Goal: Task Accomplishment & Management: Manage account settings

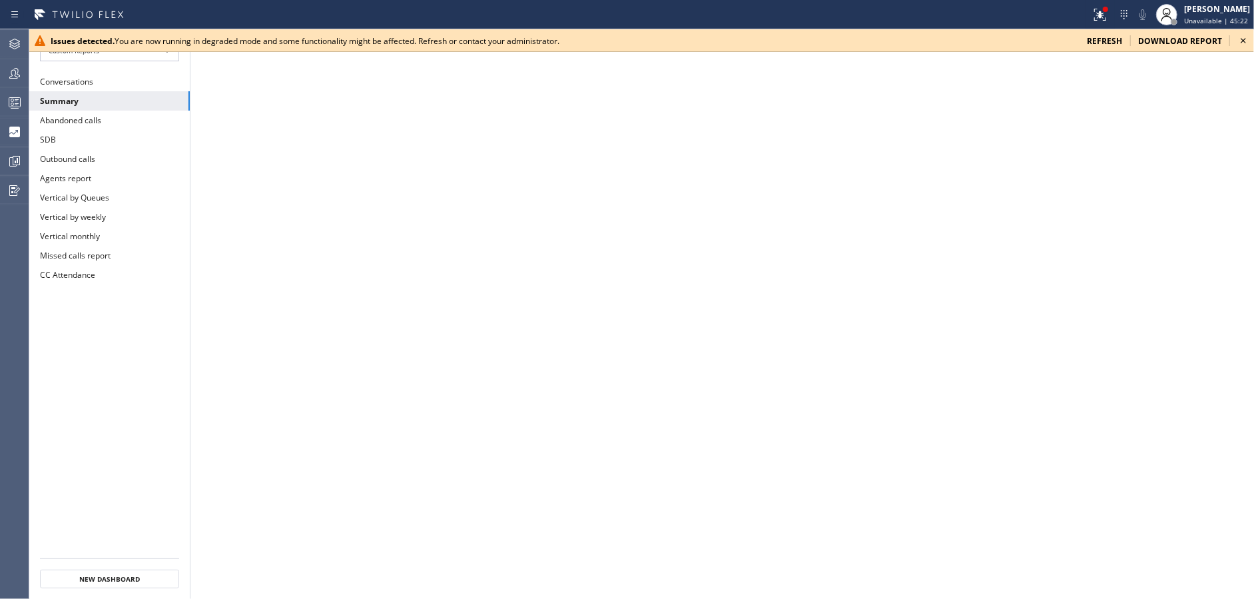
click at [1243, 41] on icon at bounding box center [1243, 40] width 5 height 5
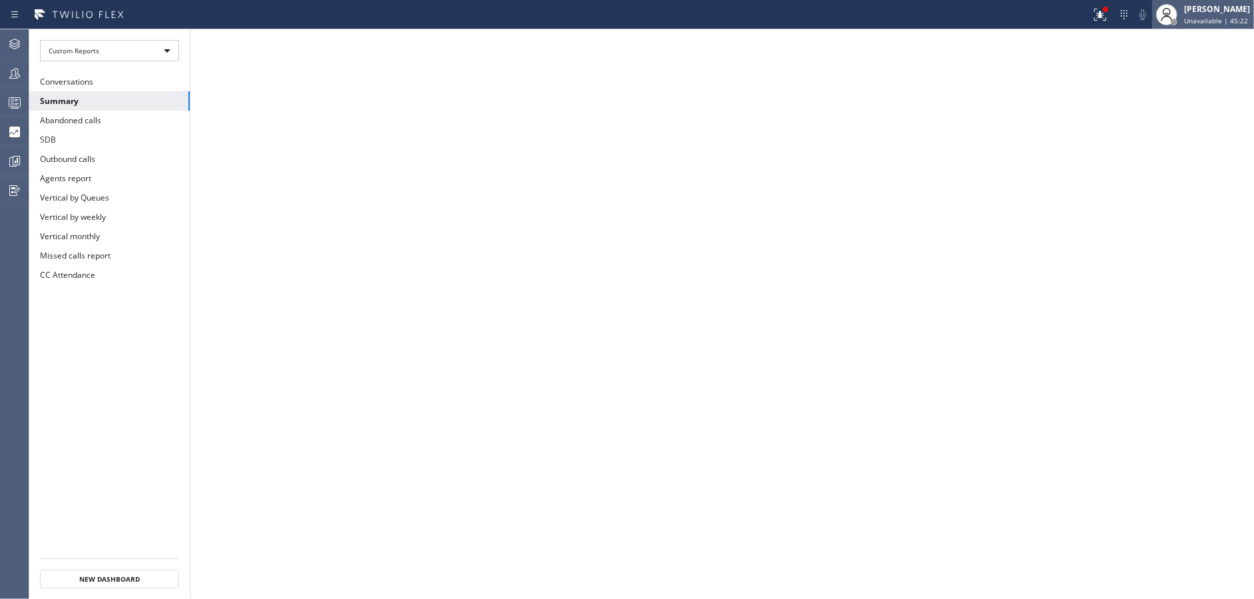
click at [1232, 24] on span "Unavailable | 45:22" at bounding box center [1216, 20] width 64 height 9
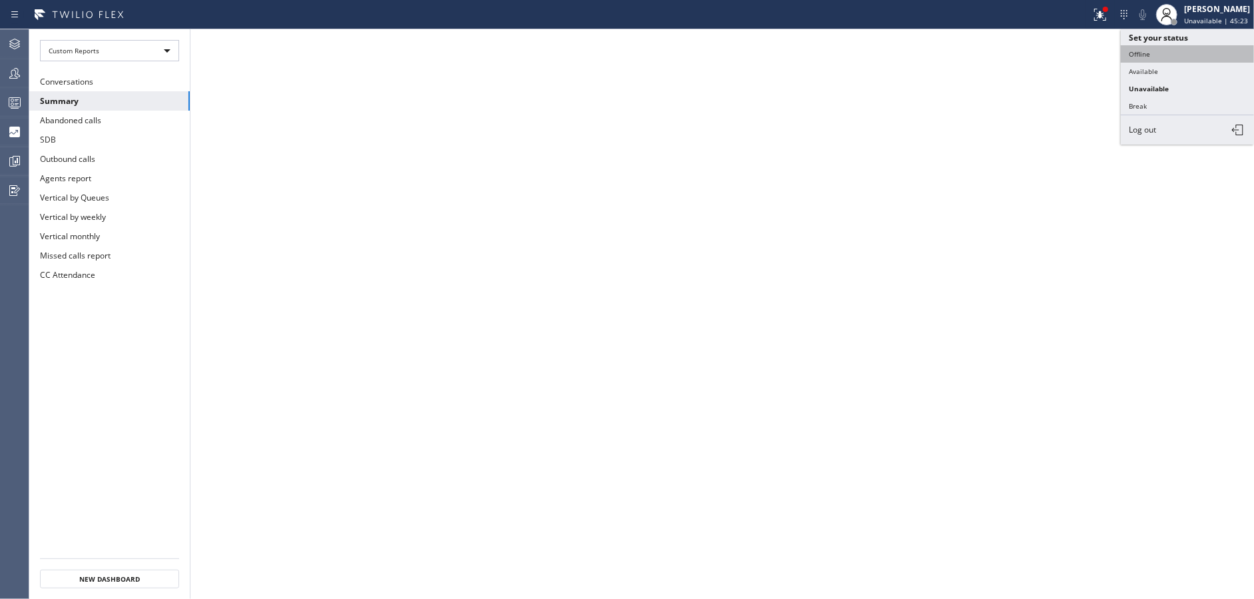
drag, startPoint x: 1147, startPoint y: 52, endPoint x: 1242, endPoint y: 22, distance: 99.2
click at [1150, 51] on button "Offline" at bounding box center [1187, 53] width 133 height 17
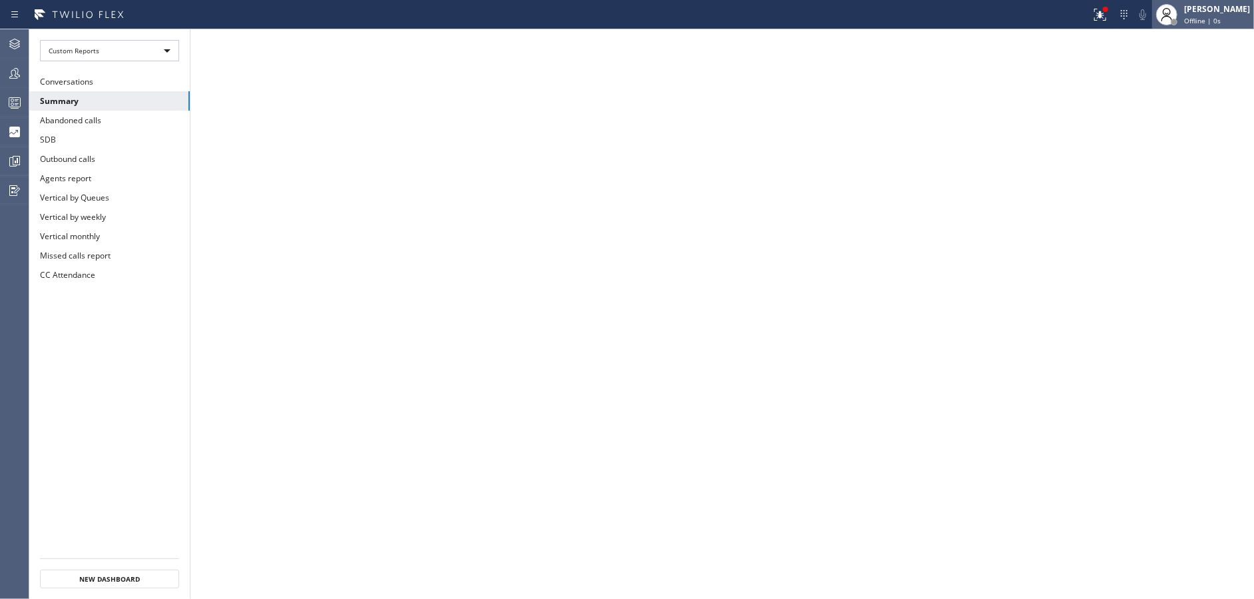
click at [1242, 21] on div "Offline | 0s" at bounding box center [1217, 20] width 66 height 9
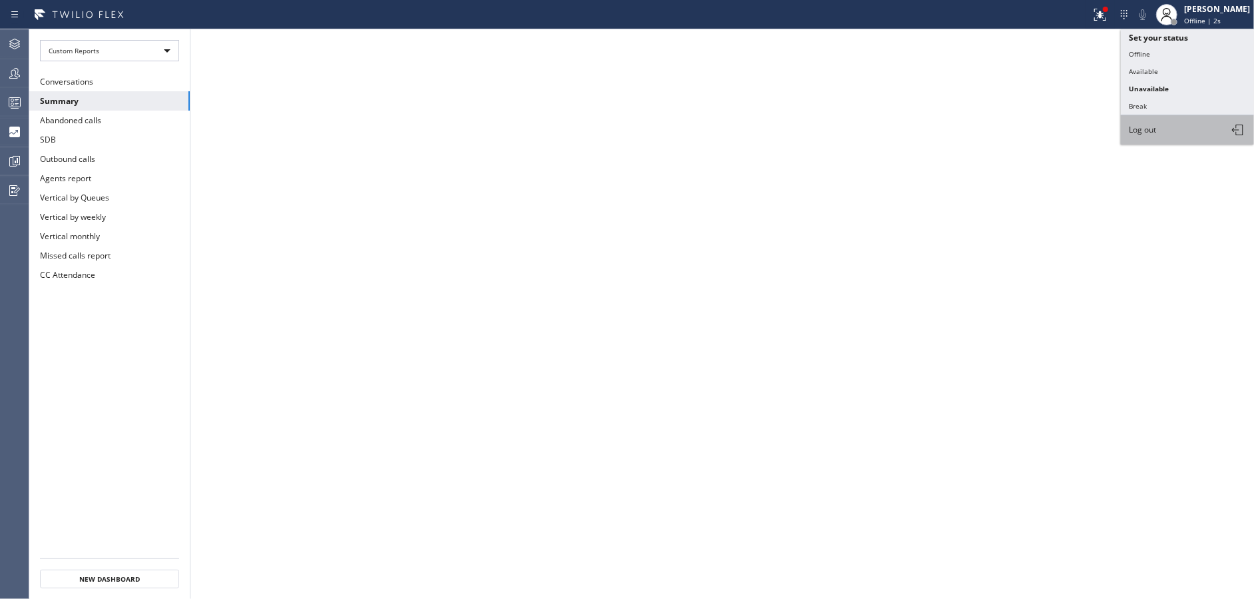
click at [1166, 124] on button "Log out" at bounding box center [1187, 129] width 133 height 29
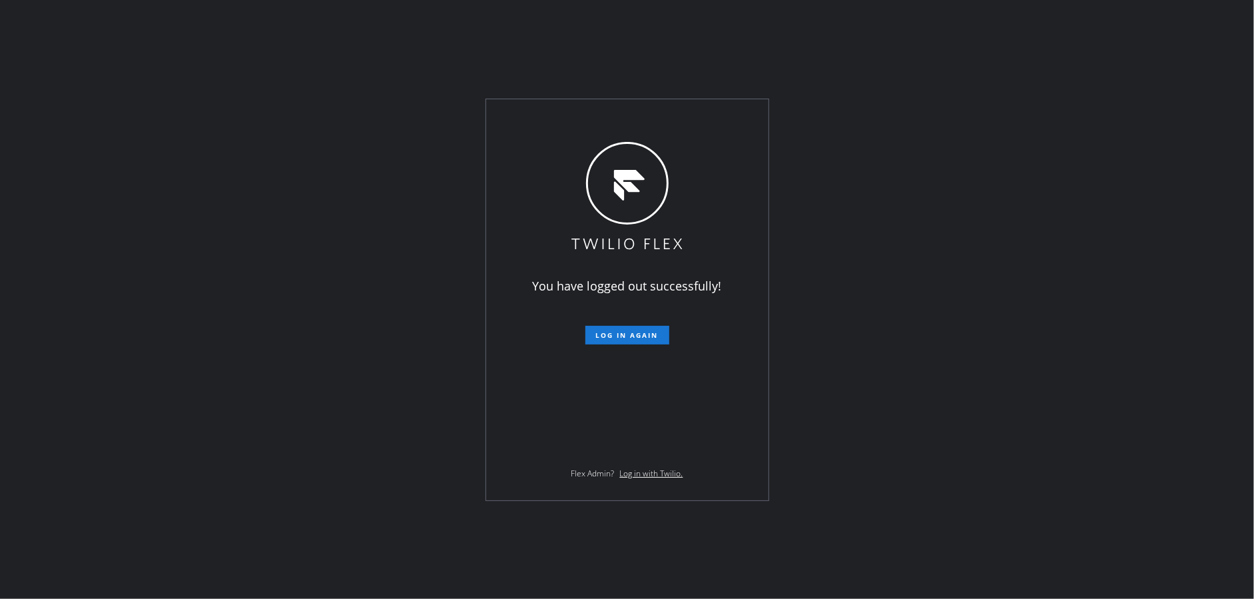
click at [270, 243] on div "You have logged out successfully! Log in again Flex Admin? Log in with Twilio." at bounding box center [627, 299] width 1254 height 599
click at [306, 302] on div "You have logged out successfully! Log in again Flex Admin? Log in with Twilio." at bounding box center [627, 299] width 1254 height 599
